Goal: Task Accomplishment & Management: Manage account settings

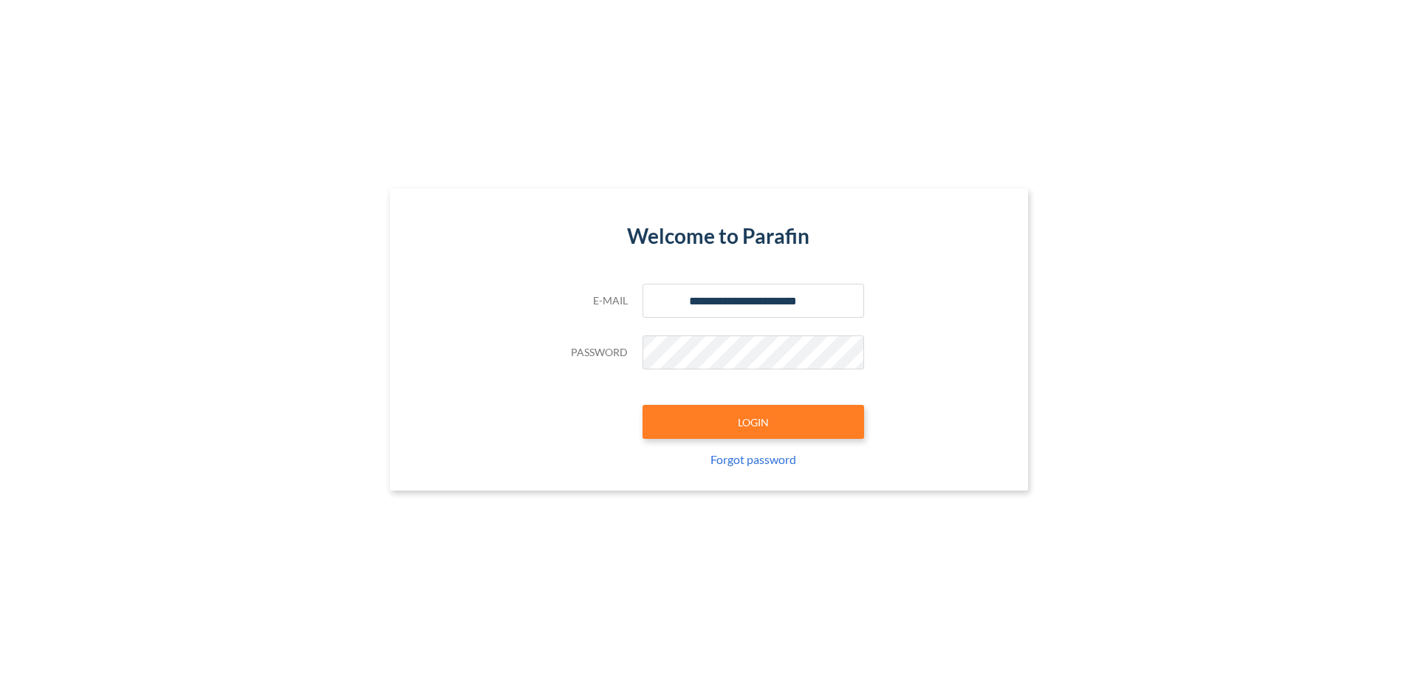
type input "**********"
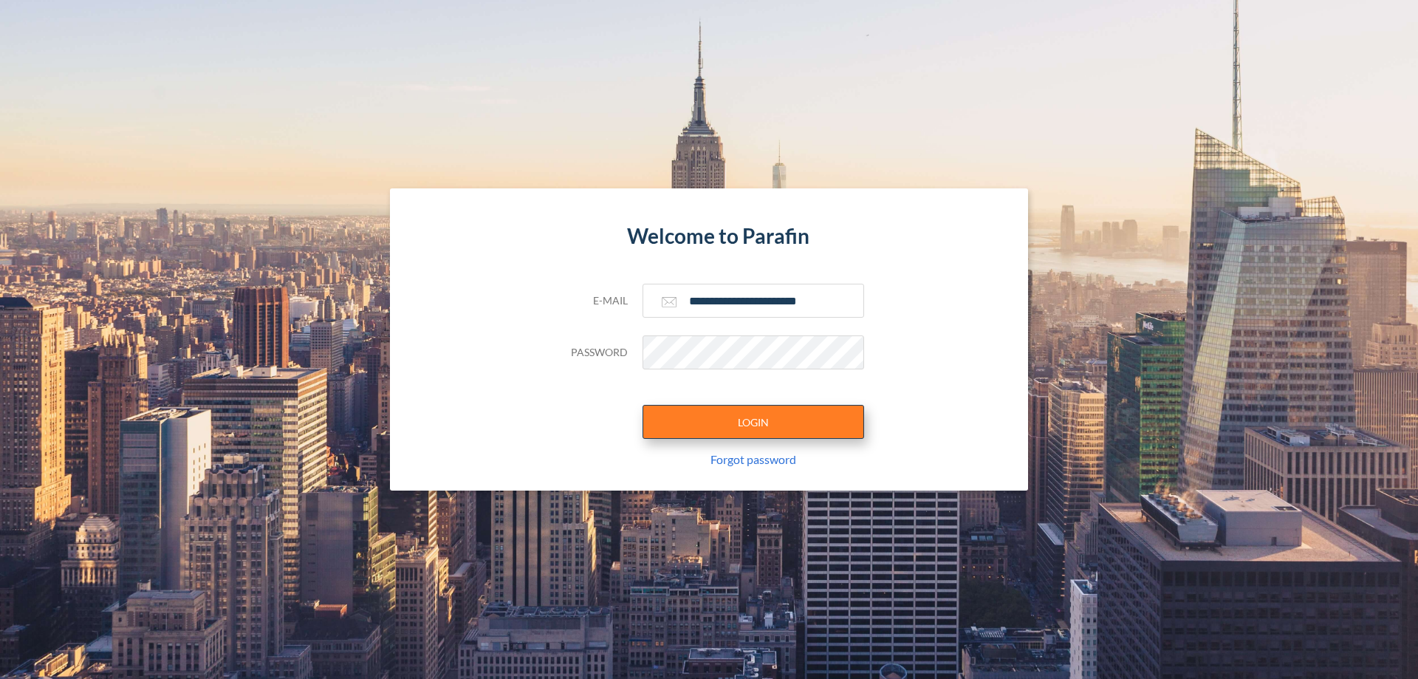
click at [753, 422] on button "LOGIN" at bounding box center [753, 422] width 222 height 34
